Goal: Transaction & Acquisition: Purchase product/service

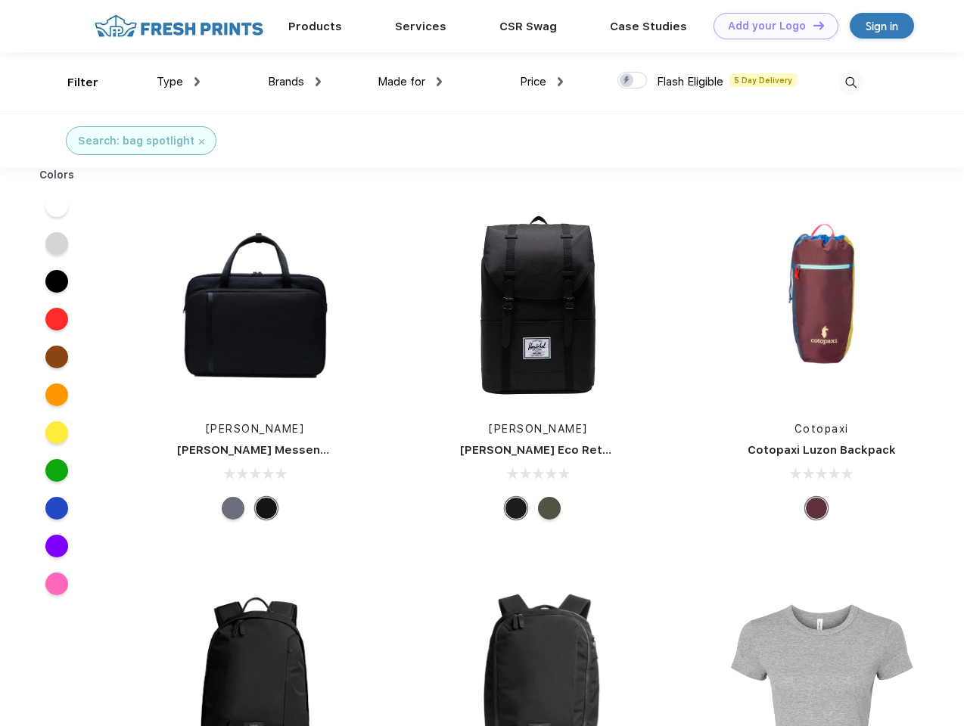
click at [770, 26] on link "Add your Logo Design Tool" at bounding box center [776, 26] width 125 height 26
click at [0, 0] on div "Design Tool" at bounding box center [0, 0] width 0 height 0
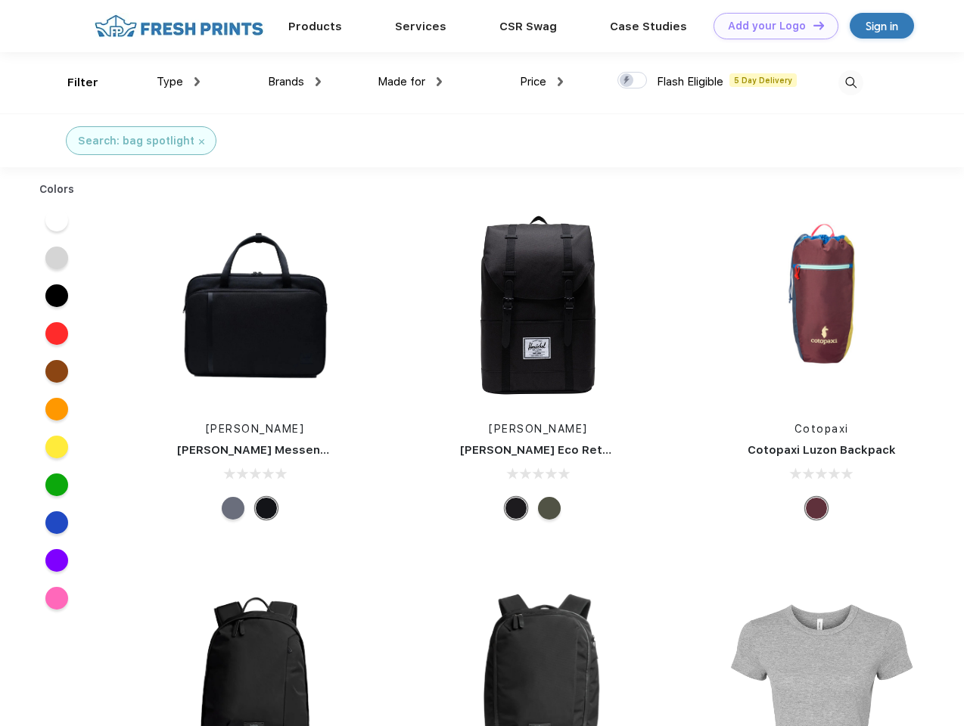
click at [812, 25] on link "Add your Logo Design Tool" at bounding box center [776, 26] width 125 height 26
click at [73, 82] on div "Filter" at bounding box center [82, 82] width 31 height 17
click at [179, 82] on span "Type" at bounding box center [170, 82] width 26 height 14
click at [294, 82] on span "Brands" at bounding box center [286, 82] width 36 height 14
click at [410, 82] on span "Made for" at bounding box center [402, 82] width 48 height 14
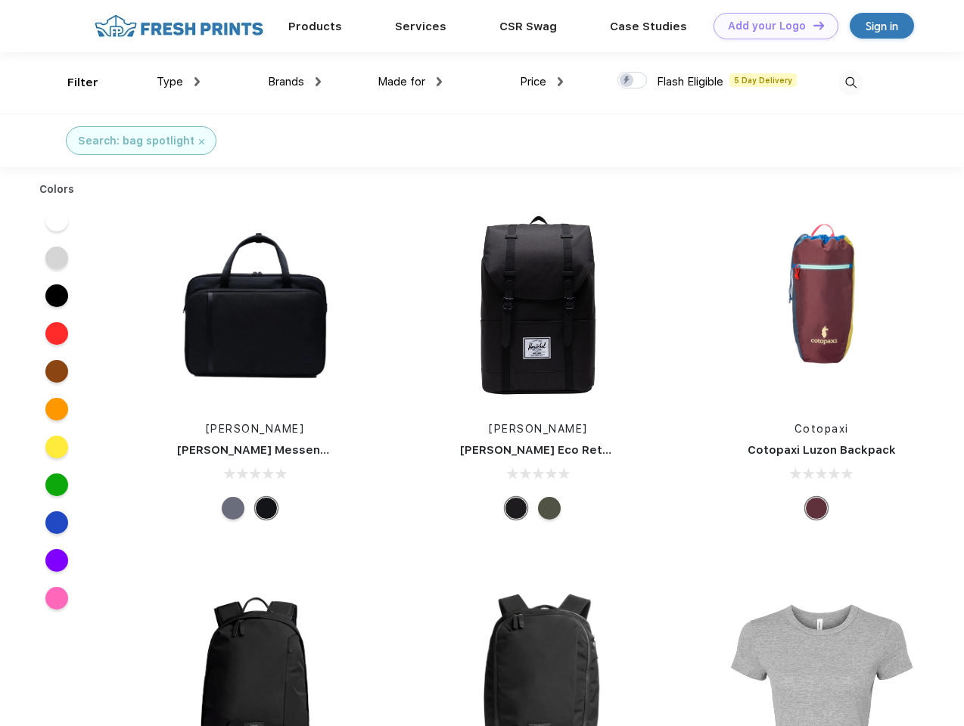
click at [542, 82] on span "Price" at bounding box center [533, 82] width 26 height 14
click at [633, 81] on div at bounding box center [632, 80] width 30 height 17
click at [627, 81] on input "checkbox" at bounding box center [622, 76] width 10 height 10
click at [851, 82] on img at bounding box center [850, 82] width 25 height 25
